Goal: Information Seeking & Learning: Learn about a topic

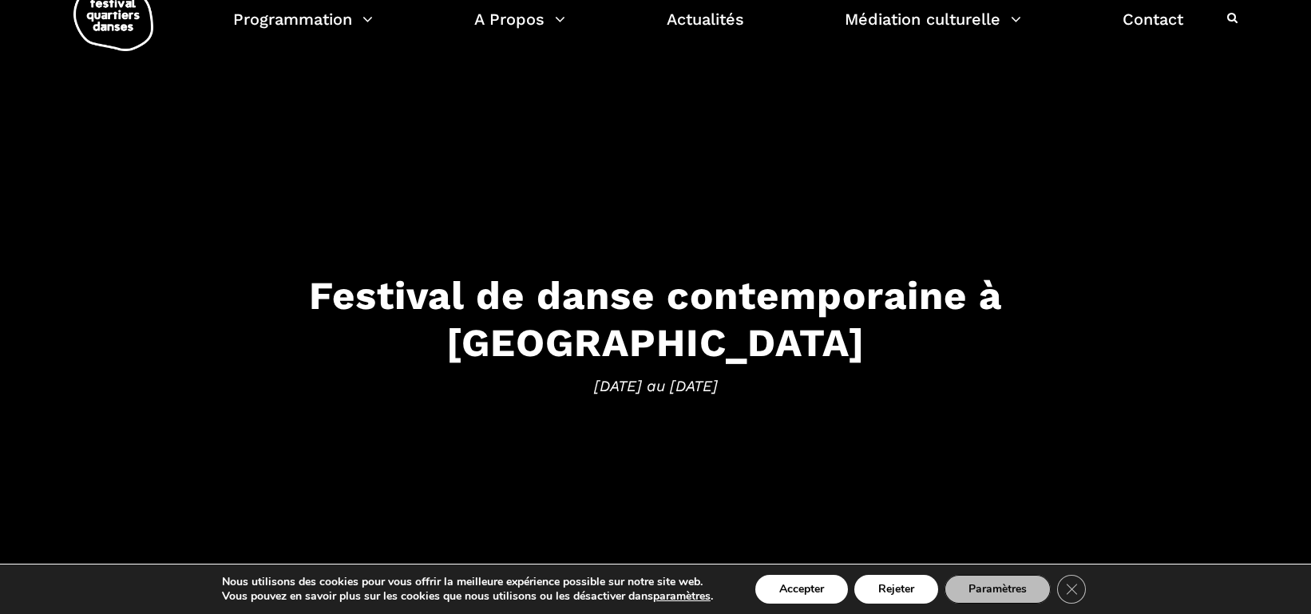
scroll to position [50, 0]
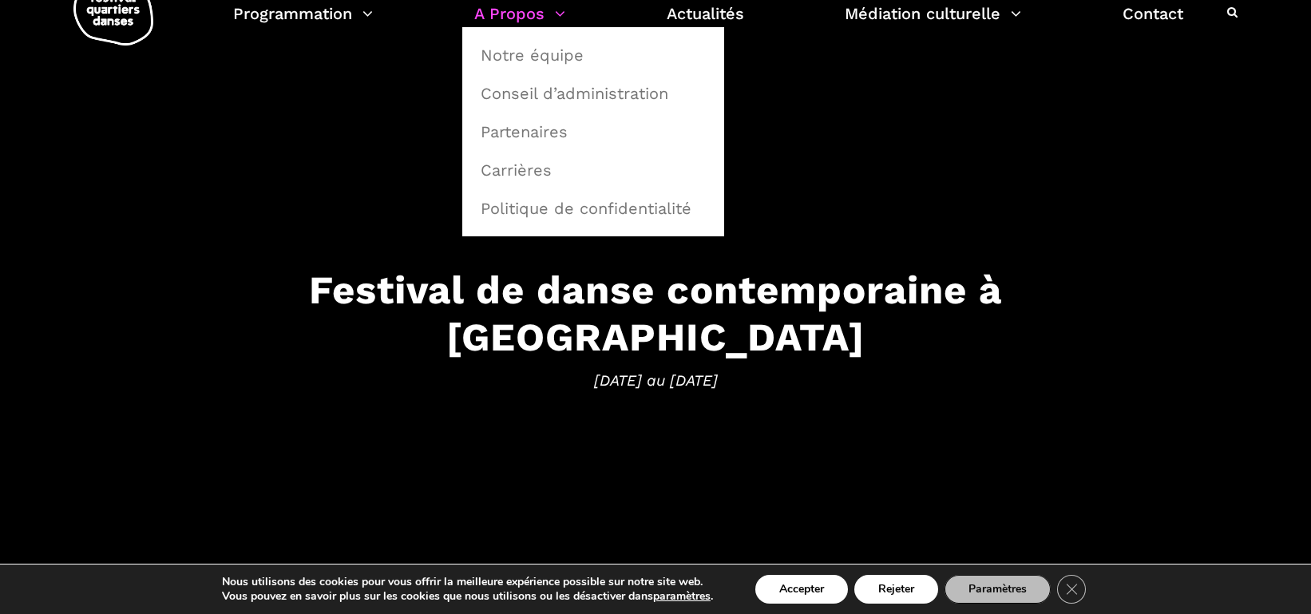
click at [517, 22] on link "A Propos" at bounding box center [519, 13] width 91 height 27
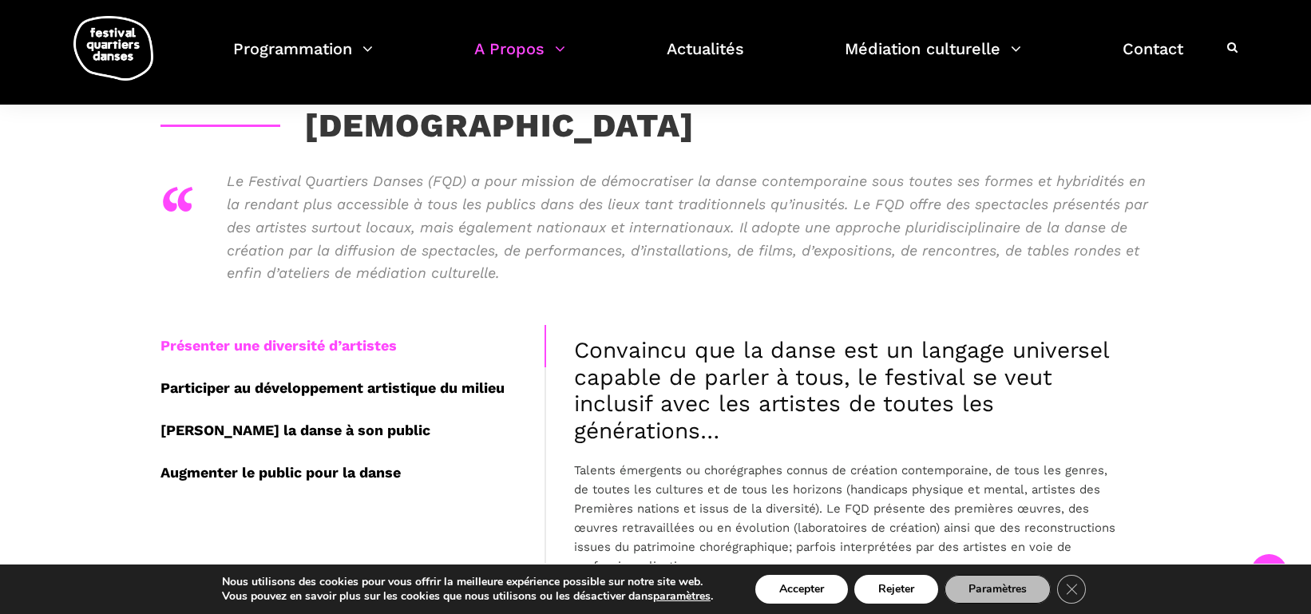
scroll to position [286, 0]
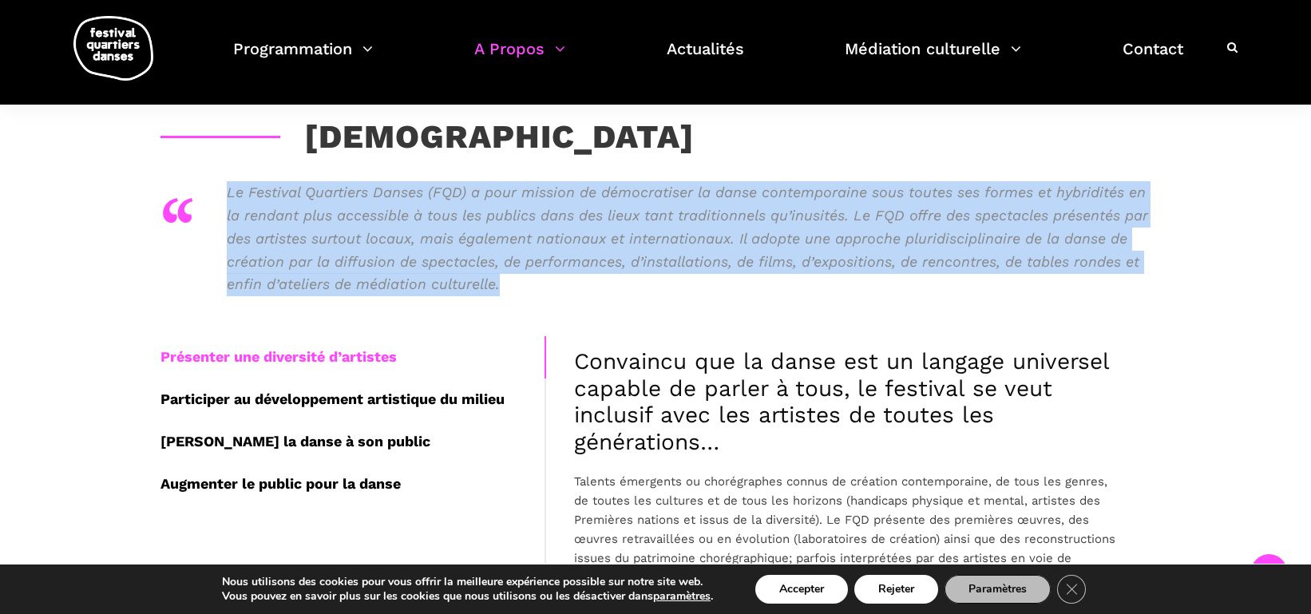
drag, startPoint x: 548, startPoint y: 295, endPoint x: 230, endPoint y: 188, distance: 336.2
click at [230, 188] on p "Le Festival Quartiers Danses (FQD) a pour mission de démocratiser la danse cont…" at bounding box center [688, 238] width 923 height 115
copy p "Le Festival Quartiers Danses (FQD) a pour mission de démocratiser la danse cont…"
